Goal: Transaction & Acquisition: Purchase product/service

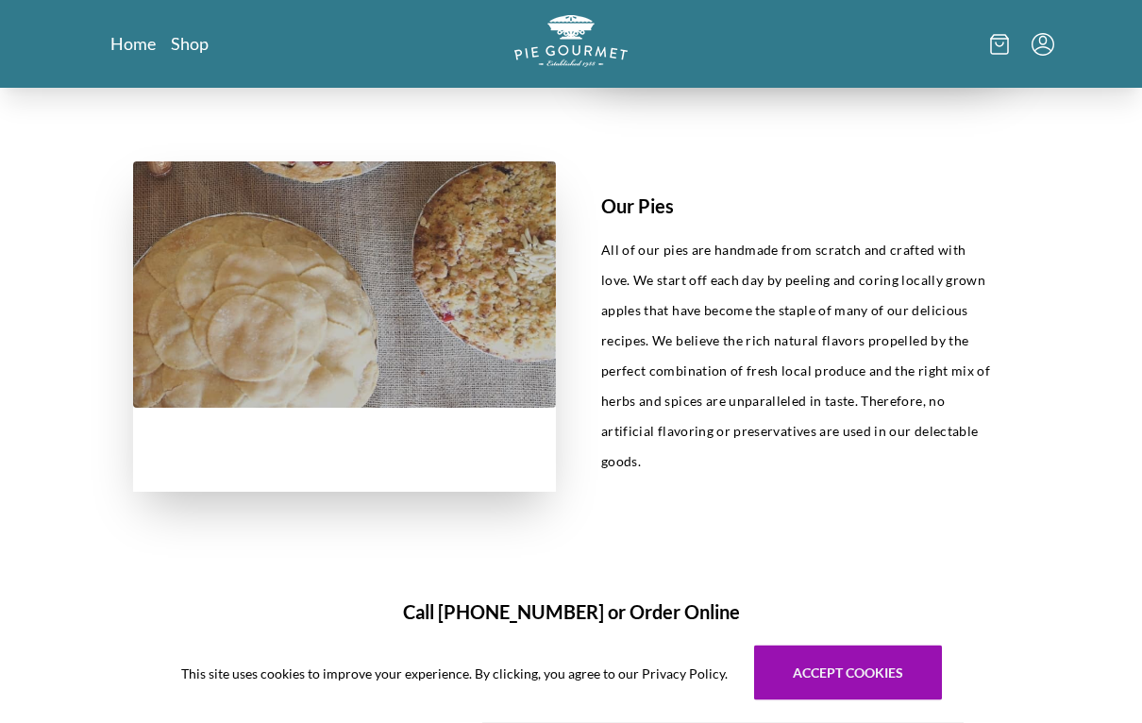
scroll to position [767, 0]
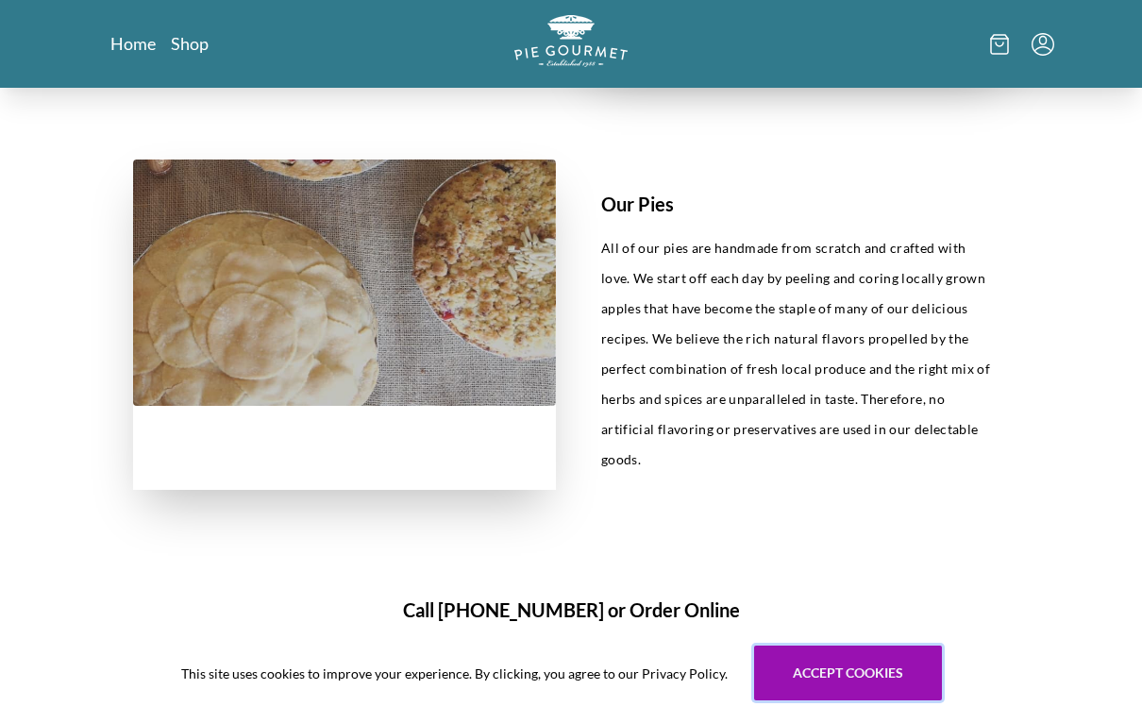
click at [886, 692] on button "Accept cookies" at bounding box center [848, 673] width 188 height 55
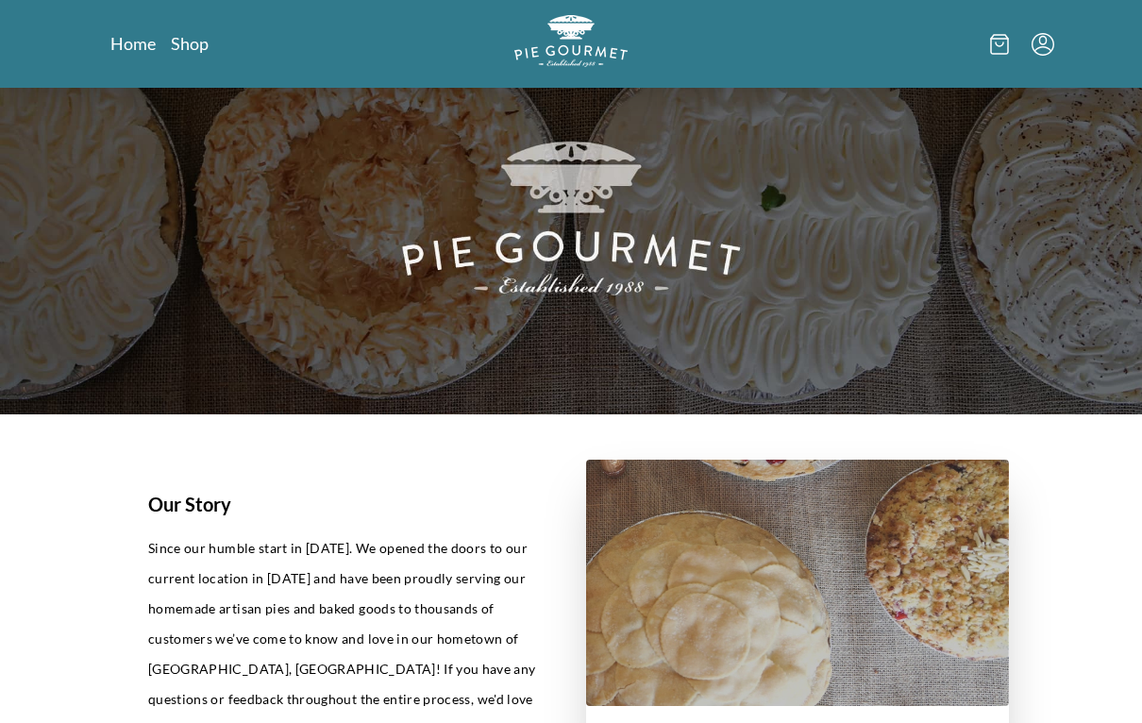
scroll to position [0, 0]
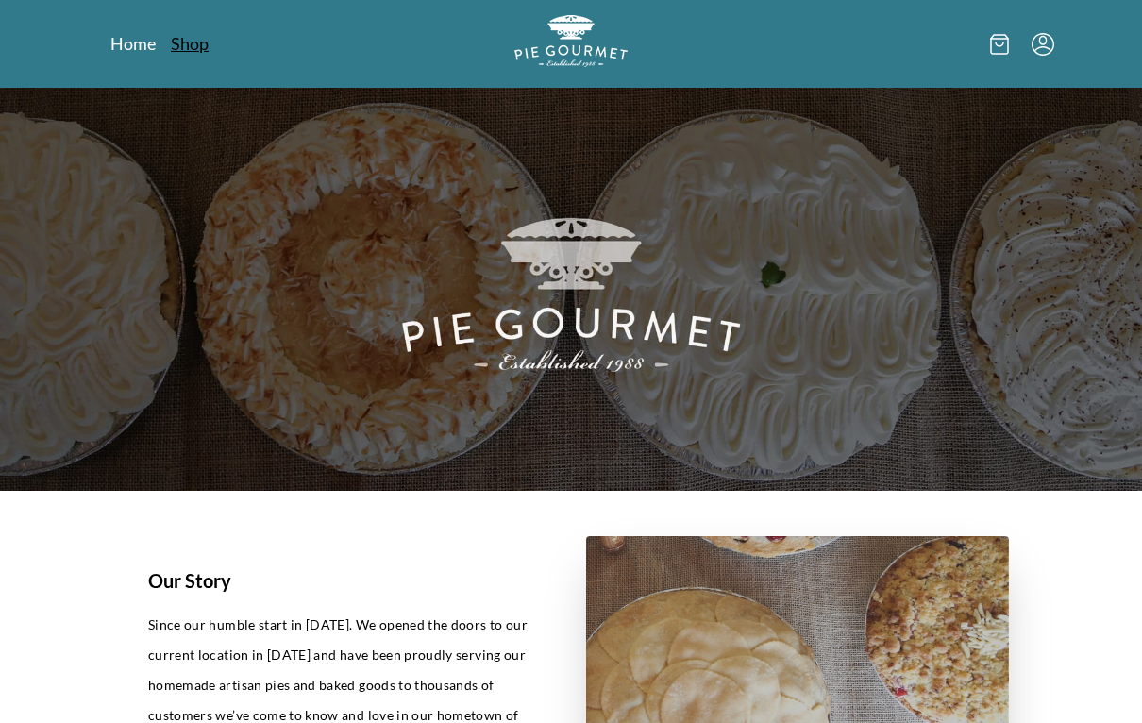
click at [195, 42] on link "Shop" at bounding box center [190, 43] width 38 height 23
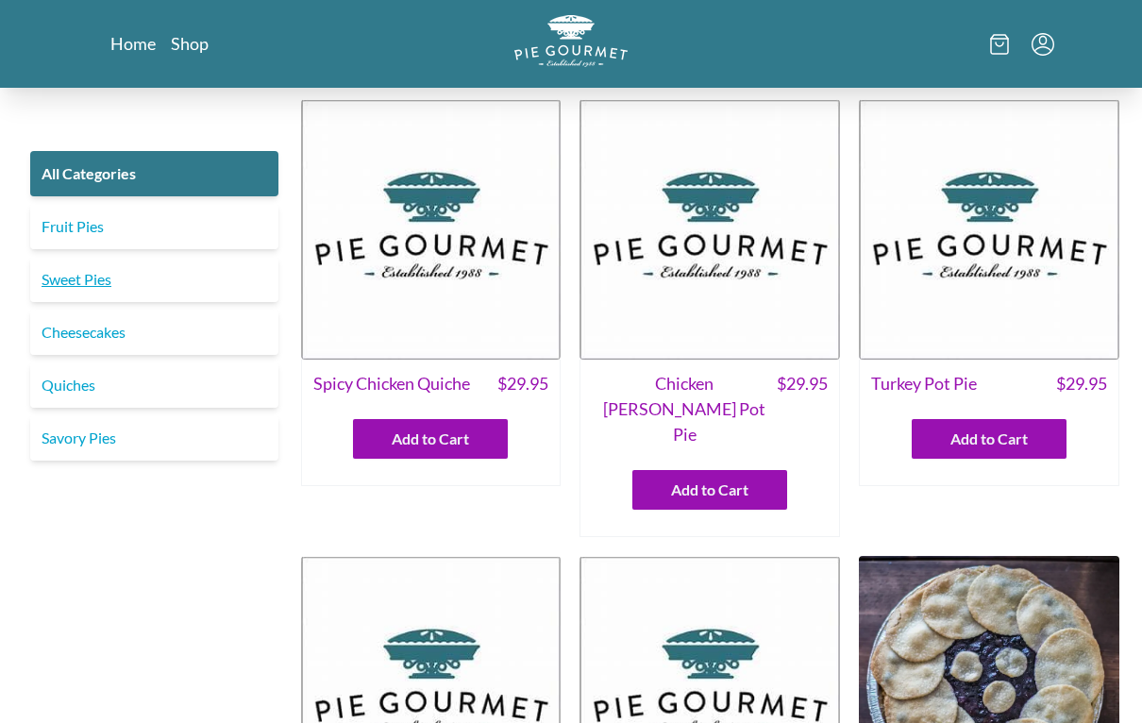
click at [119, 267] on link "Sweet Pies" at bounding box center [154, 279] width 248 height 45
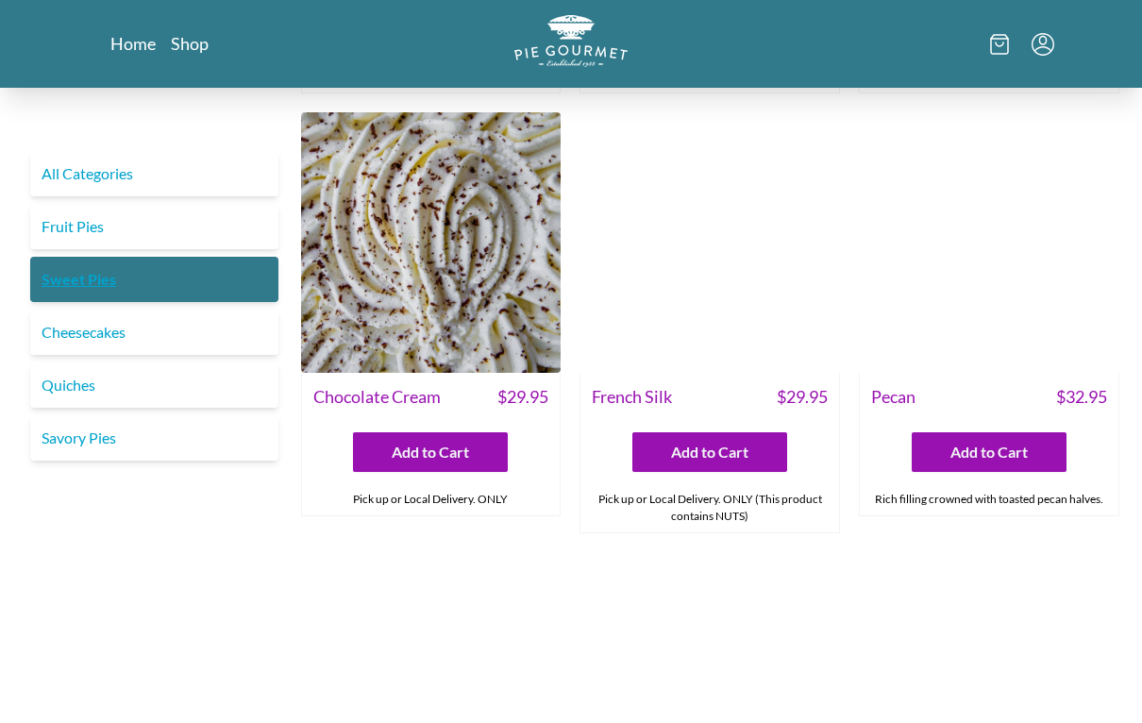
scroll to position [420, 0]
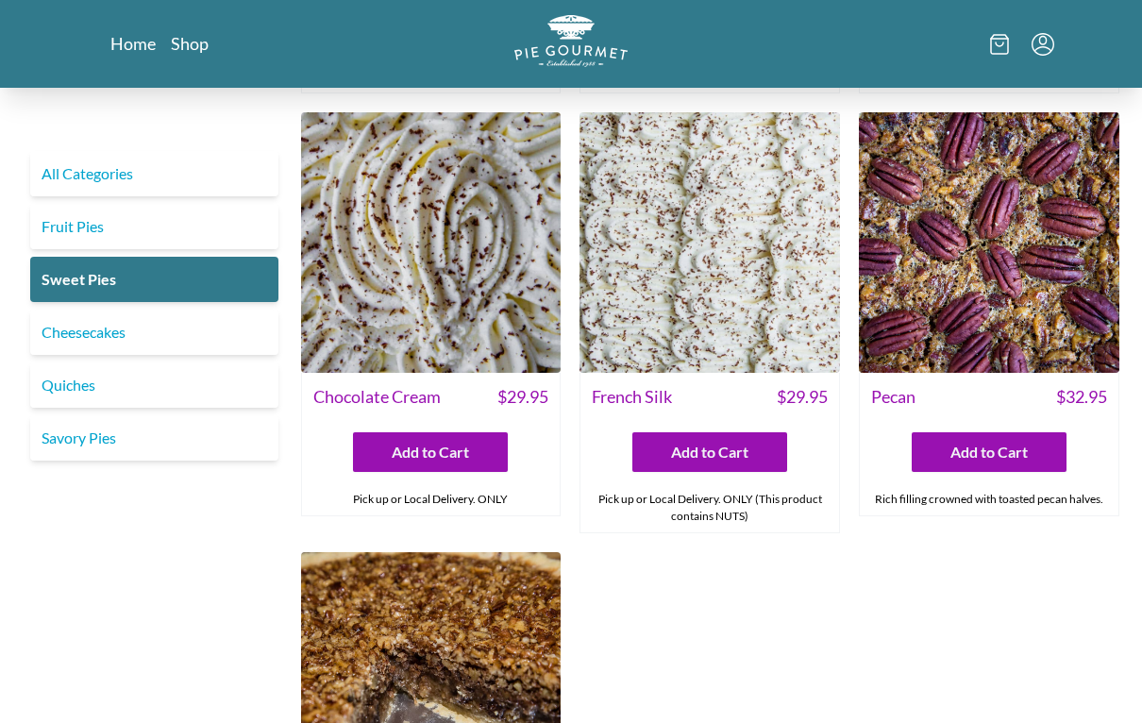
click at [737, 272] on img at bounding box center [710, 243] width 261 height 261
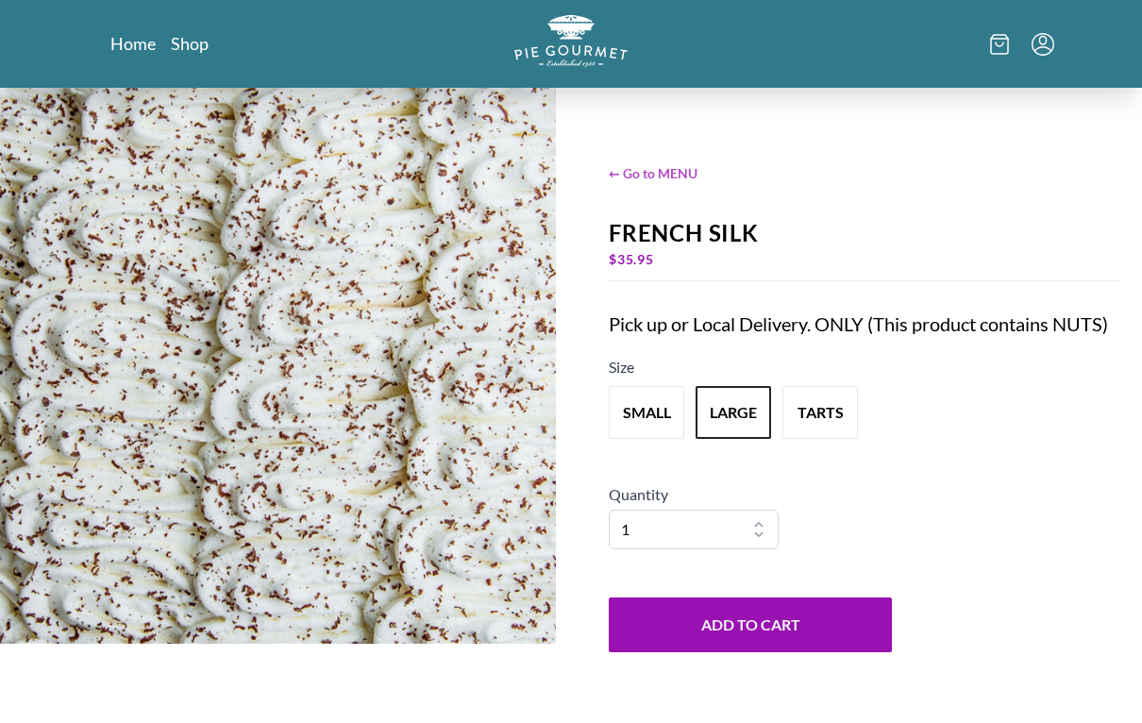
click at [626, 174] on span "← Go to MENU" at bounding box center [864, 173] width 511 height 20
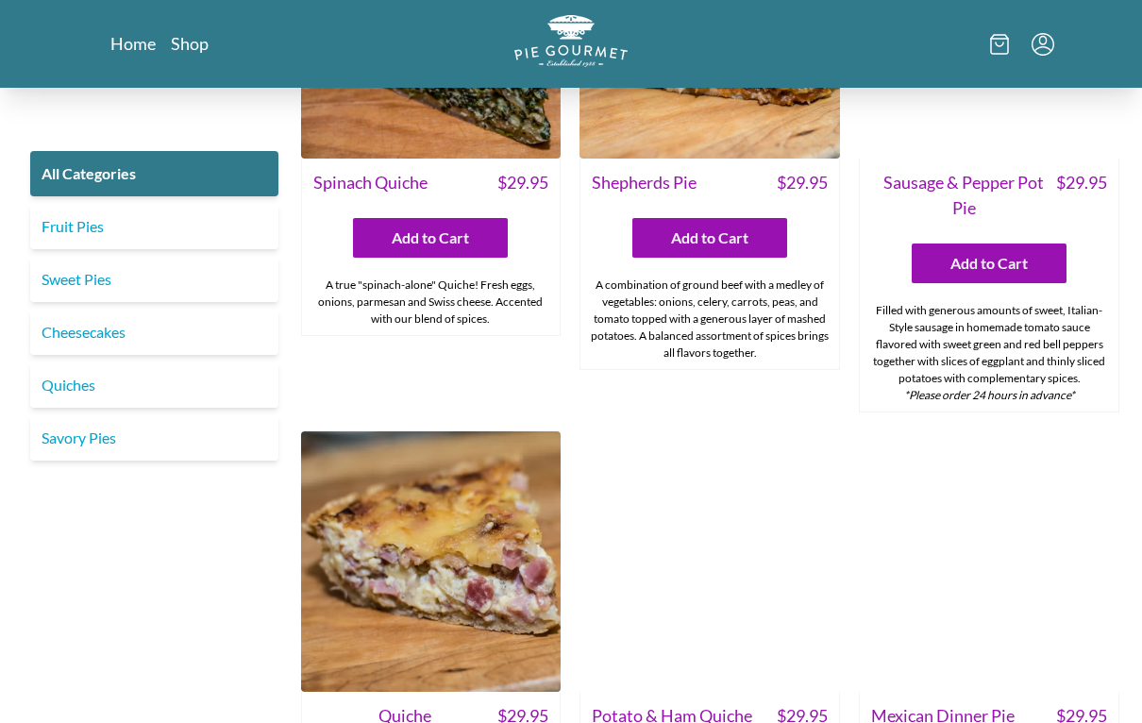
scroll to position [1573, 0]
